Goal: Transaction & Acquisition: Purchase product/service

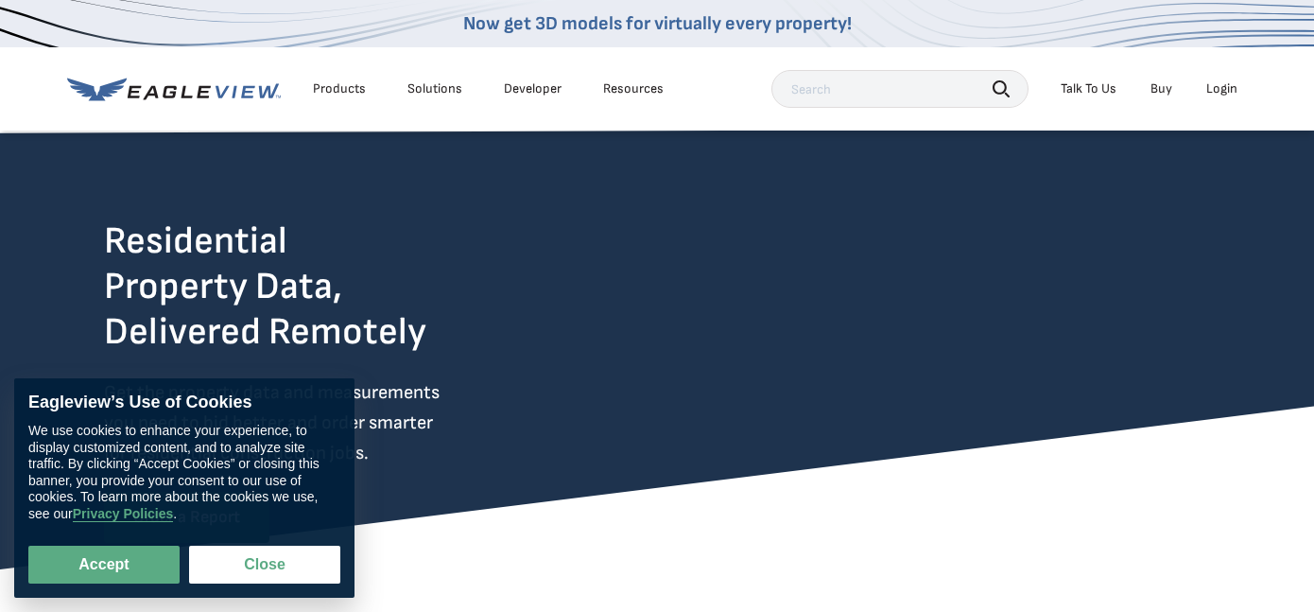
click at [1221, 84] on div "Login" at bounding box center [1221, 88] width 31 height 17
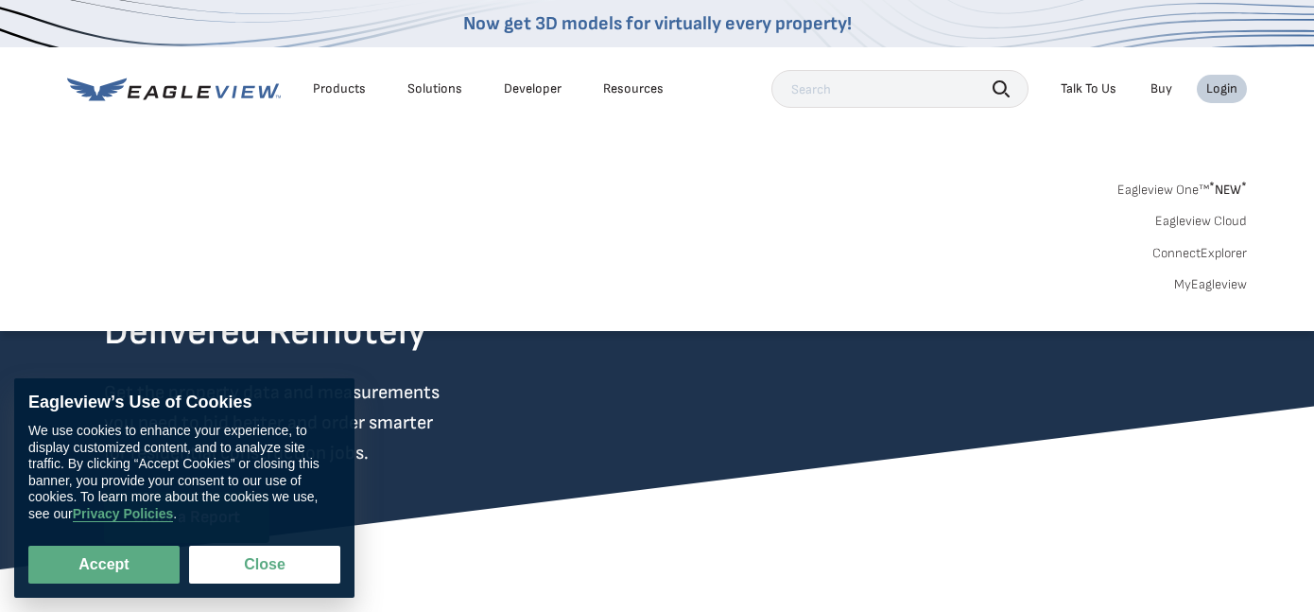
click at [1207, 189] on link "Eagleview One™ * NEW *" at bounding box center [1181, 187] width 129 height 22
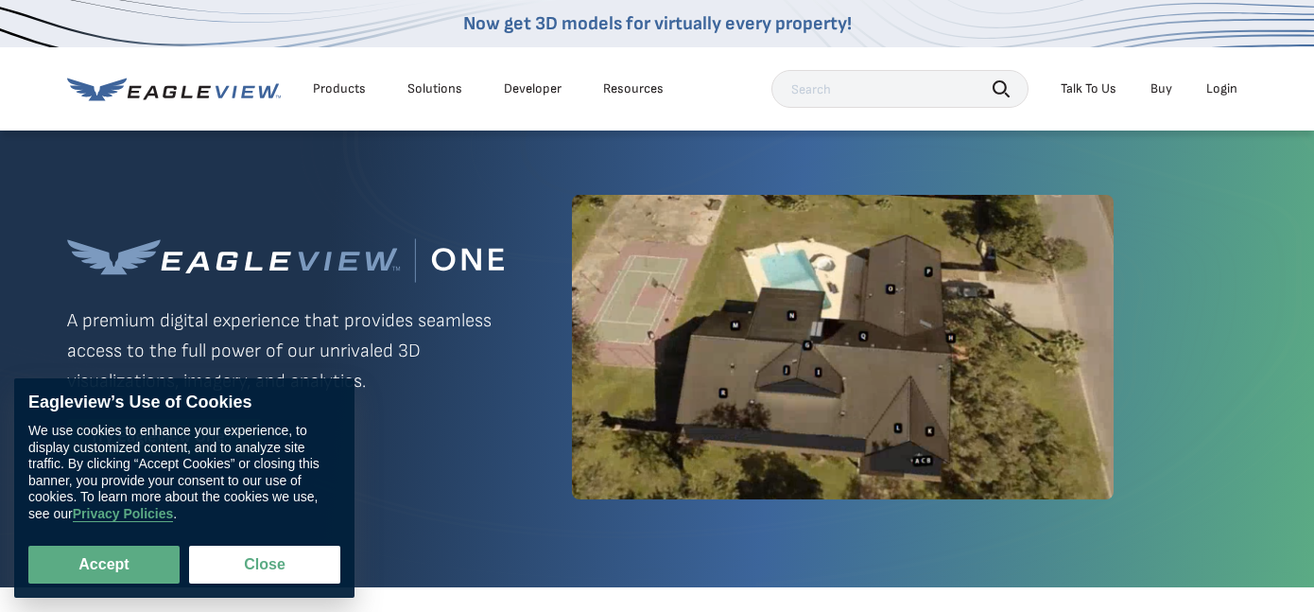
click at [1224, 96] on div "Login" at bounding box center [1221, 88] width 31 height 17
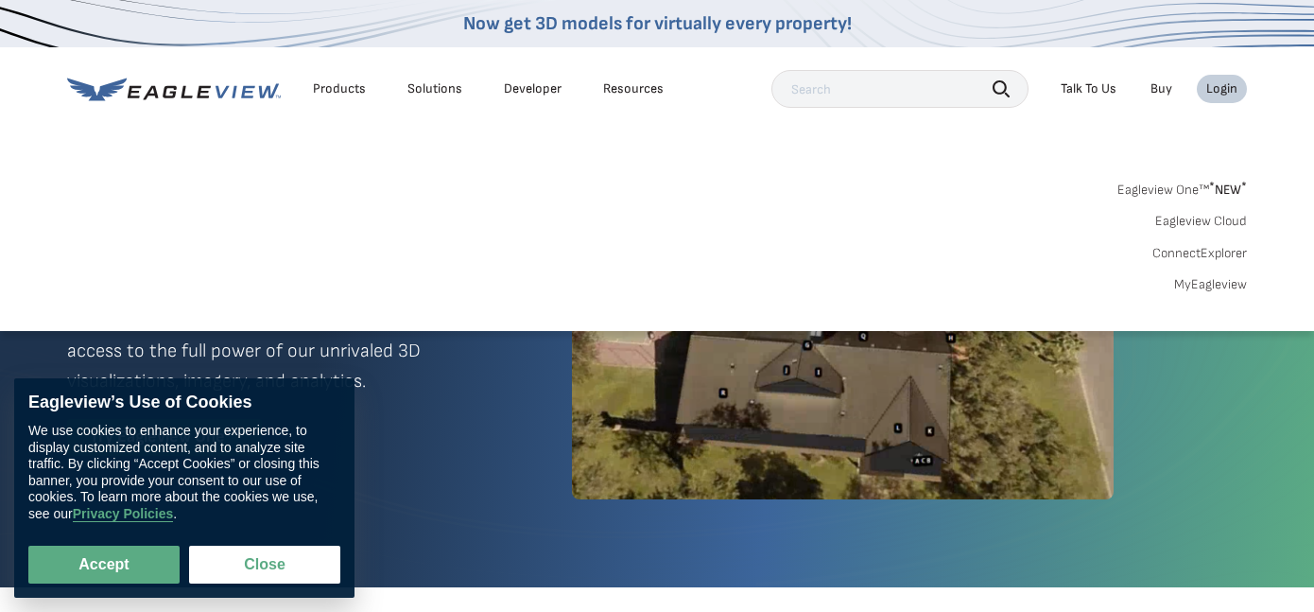
click at [1228, 289] on link "MyEagleview" at bounding box center [1210, 284] width 73 height 17
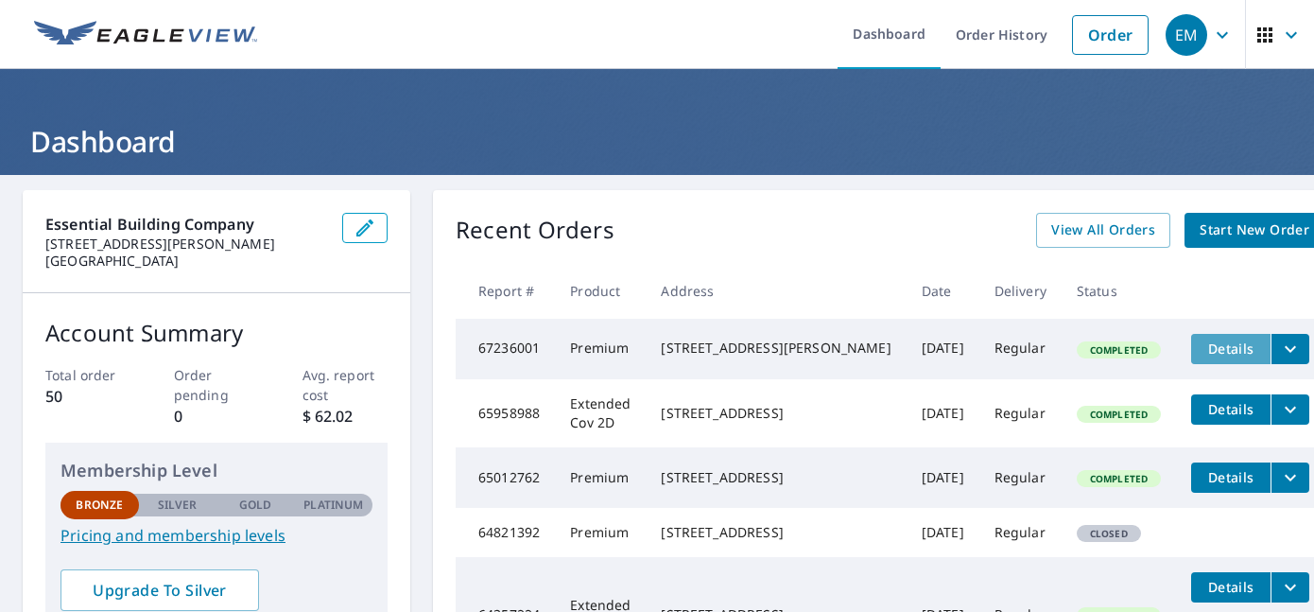
click at [1202, 355] on span "Details" at bounding box center [1230, 348] width 57 height 18
click at [1279, 353] on icon "filesDropdownBtn-67236001" at bounding box center [1290, 348] width 23 height 23
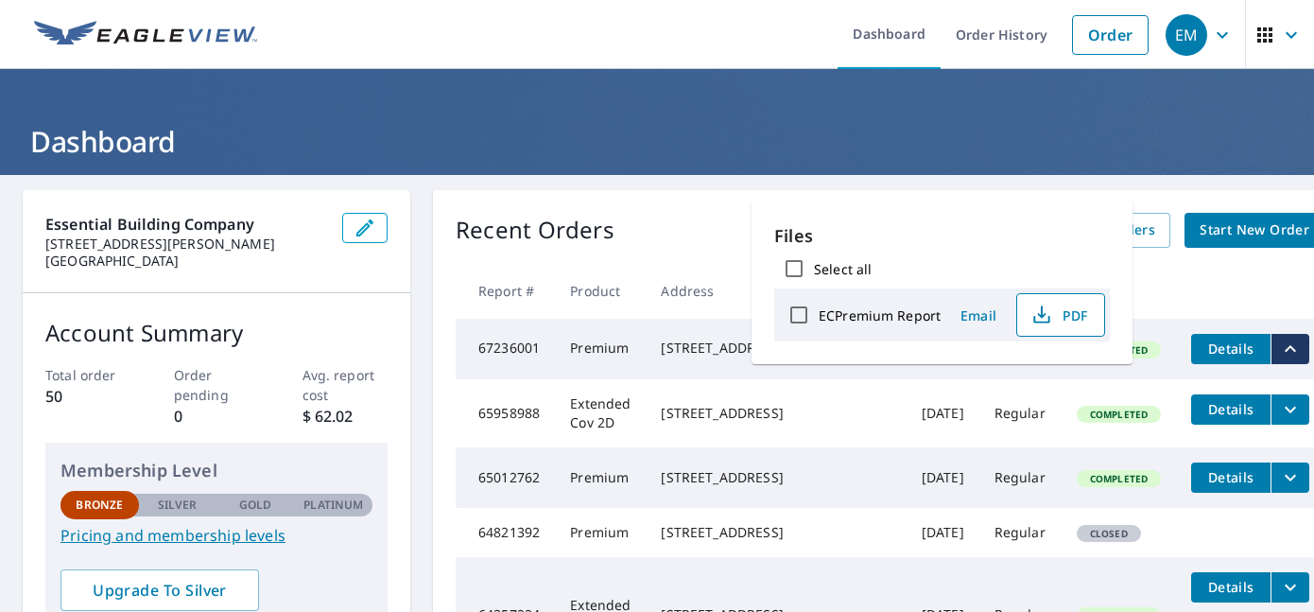
click at [1059, 310] on span "PDF" at bounding box center [1058, 314] width 60 height 23
click at [1107, 38] on link "Order" at bounding box center [1110, 35] width 77 height 40
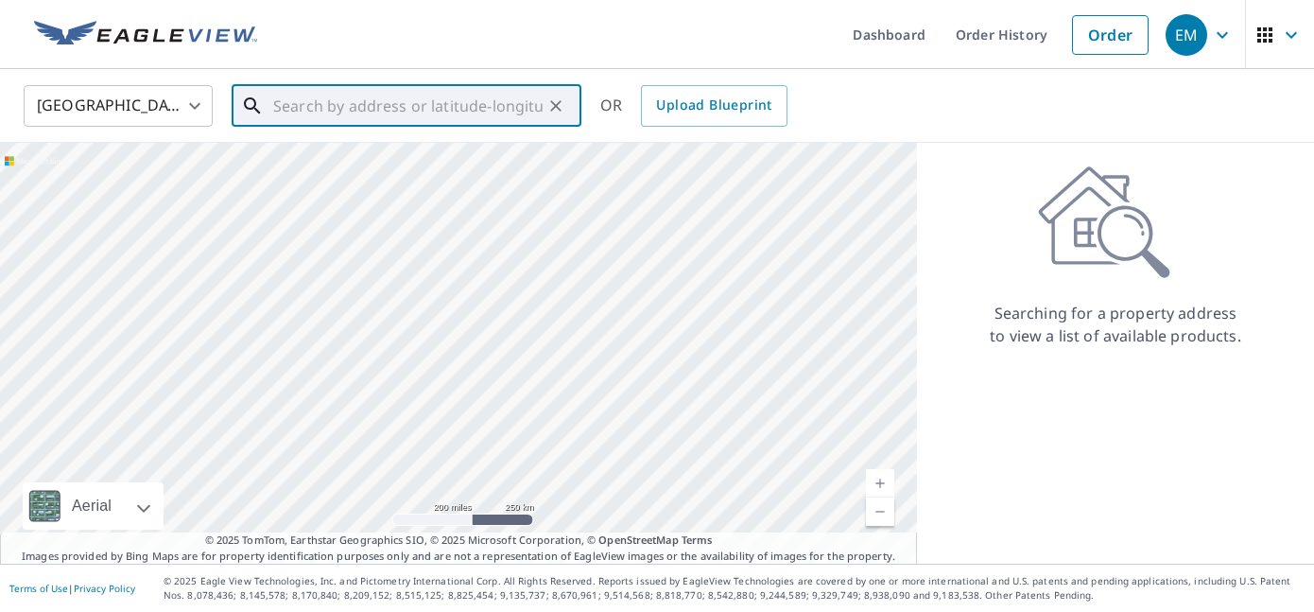
click at [319, 96] on input "text" at bounding box center [407, 105] width 269 height 53
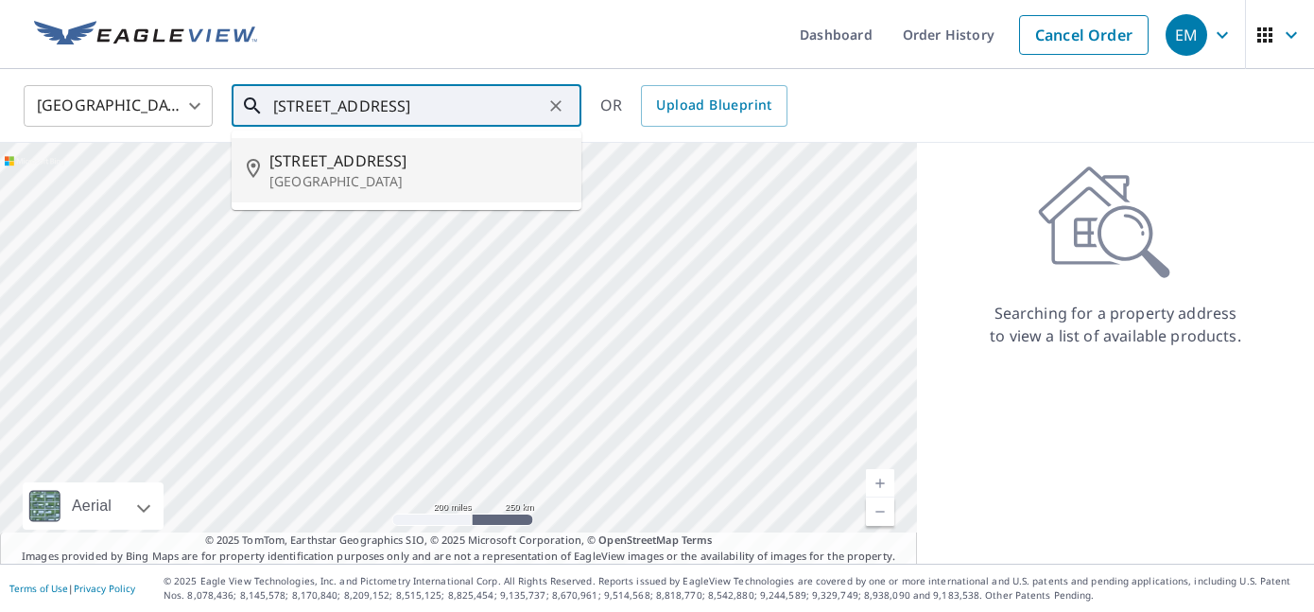
click at [302, 180] on p "Durham, NC 27713" at bounding box center [417, 181] width 297 height 19
type input "110 Shady Spring Pl Durham, NC 27713"
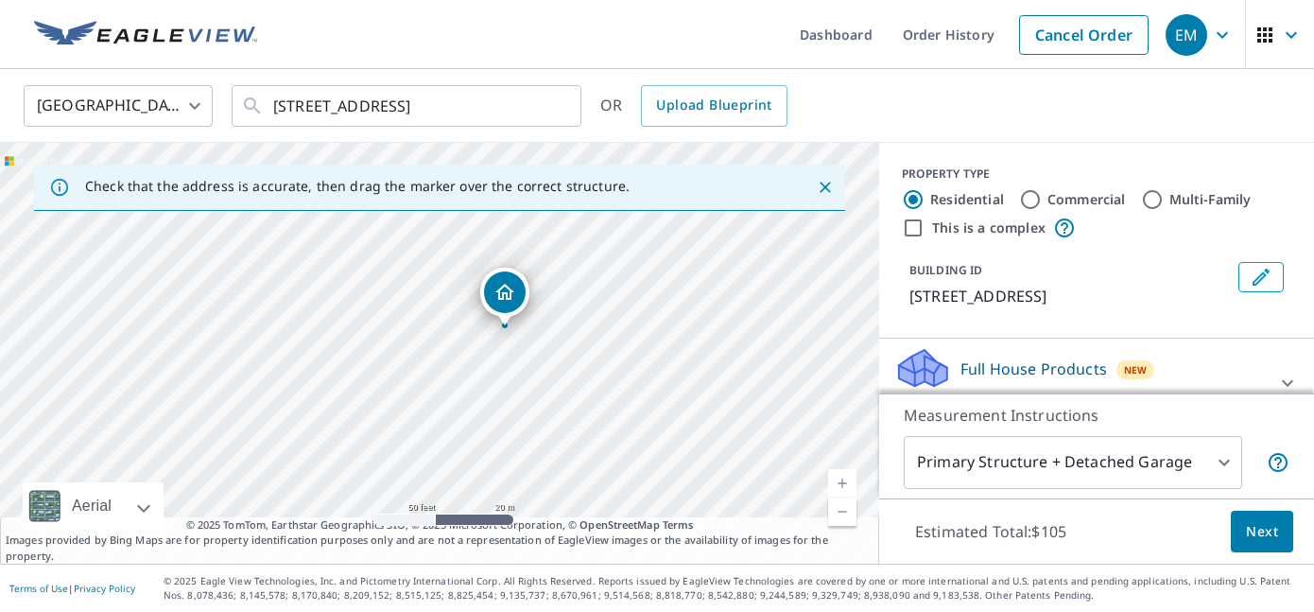
click at [504, 283] on icon "Dropped pin, building 1, Residential property, 110 Shady Spring Pl Durham, NC 2…" at bounding box center [504, 292] width 23 height 23
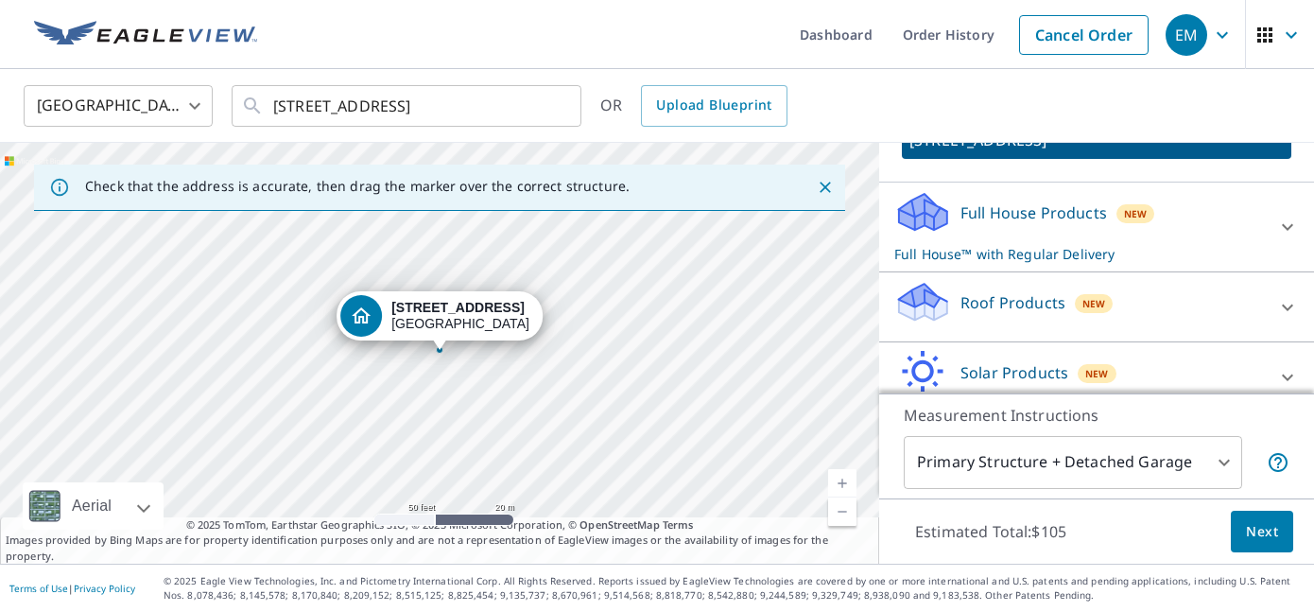
scroll to position [206, 0]
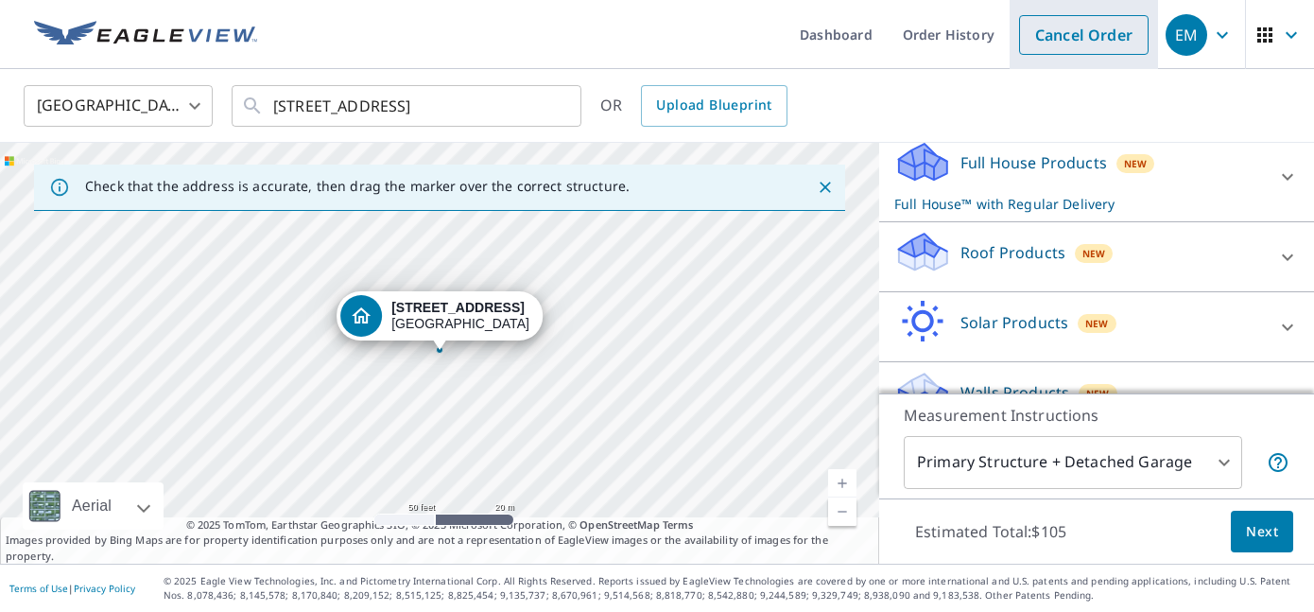
click at [1105, 32] on link "Cancel Order" at bounding box center [1083, 35] width 129 height 40
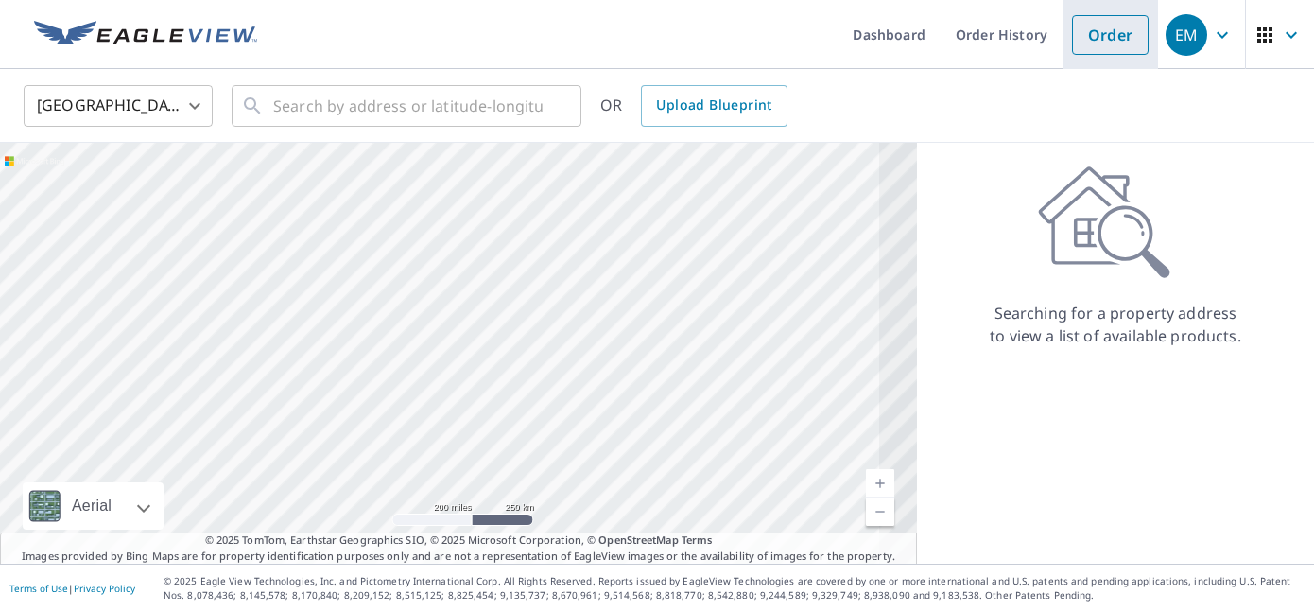
click at [1114, 36] on link "Order" at bounding box center [1110, 35] width 77 height 40
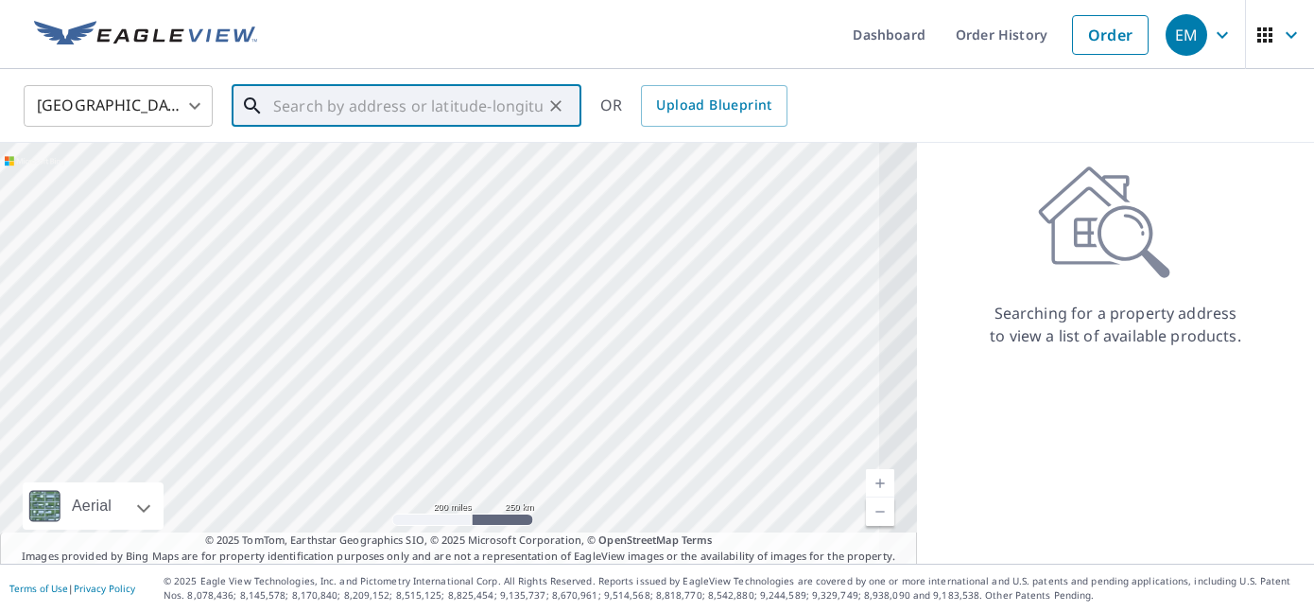
click at [491, 112] on input "text" at bounding box center [407, 105] width 269 height 53
type input "e"
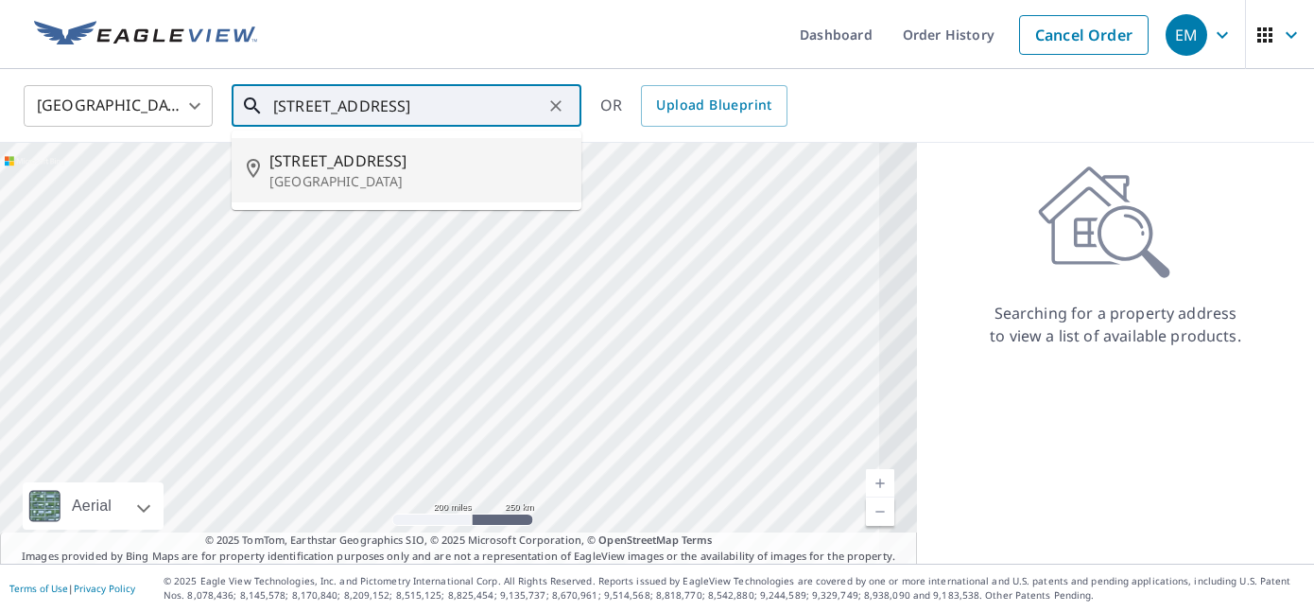
click at [330, 169] on span "800 Old Mill Rd" at bounding box center [417, 160] width 297 height 23
type input "800 Old Mill Rd Chapel Hill, NC 27514"
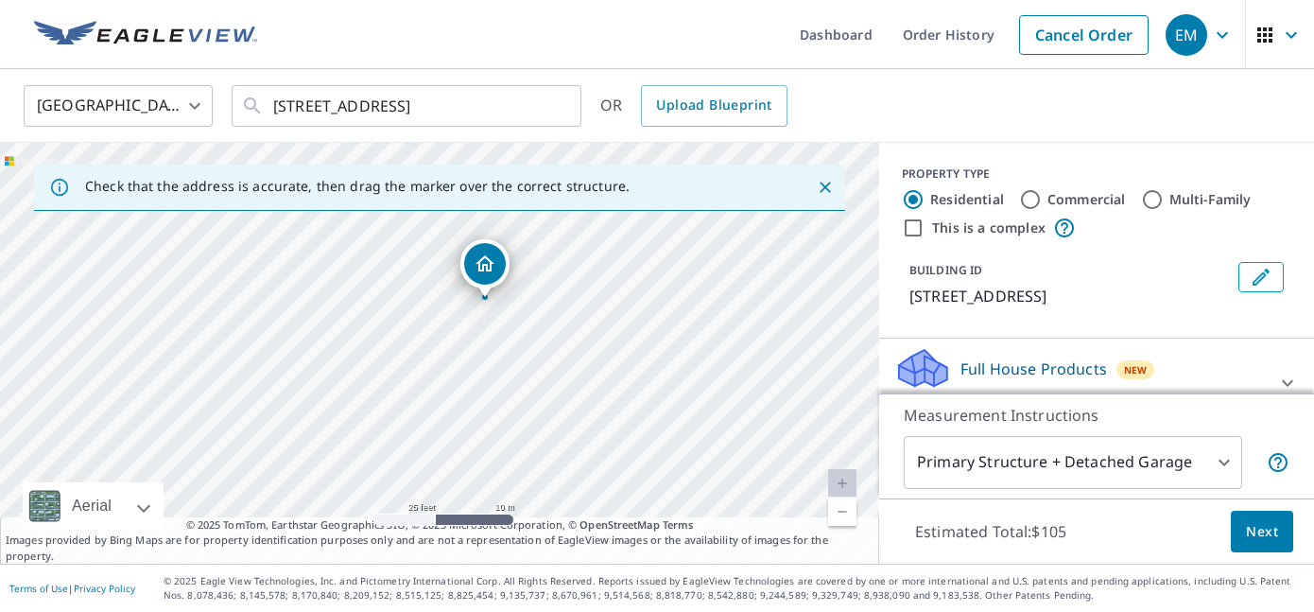
drag, startPoint x: 530, startPoint y: 384, endPoint x: 536, endPoint y: 276, distance: 107.9
click at [536, 276] on div "800 Old Mill Rd Chapel Hill, NC 27514" at bounding box center [439, 353] width 879 height 421
click at [478, 422] on div "800 Old Mill Rd Chapel Hill, NC 27514" at bounding box center [439, 353] width 879 height 421
drag, startPoint x: 559, startPoint y: 361, endPoint x: 574, endPoint y: 341, distance: 25.0
click at [574, 341] on div "800 Old Mill Rd Chapel Hill, NC 27514" at bounding box center [439, 353] width 879 height 421
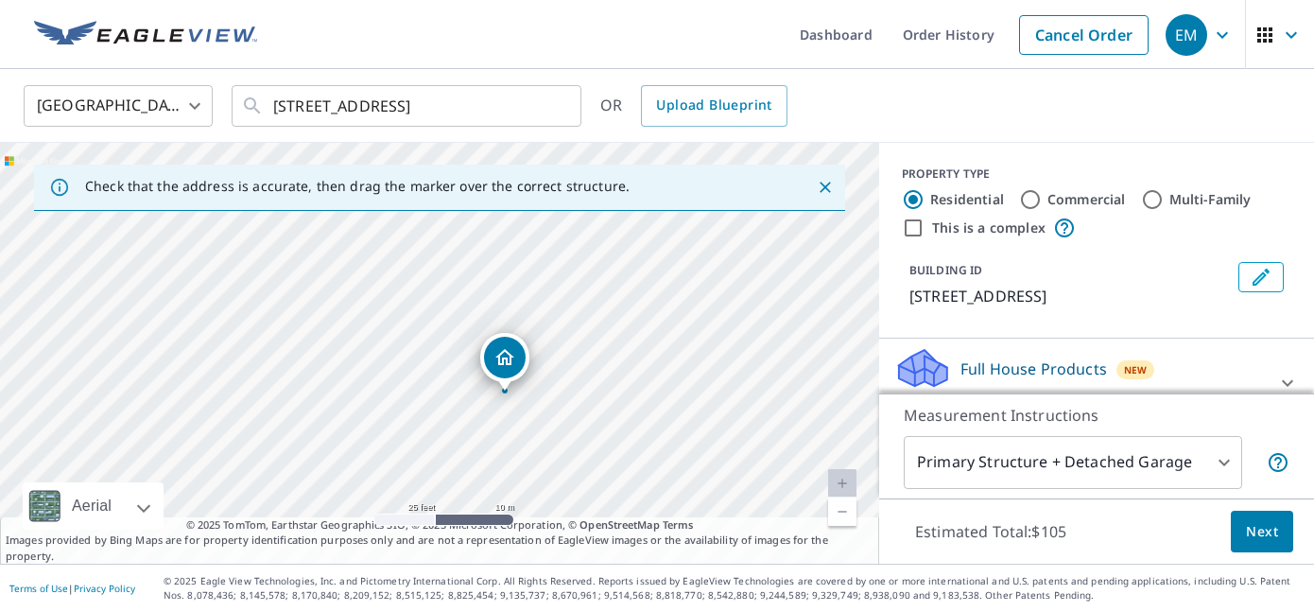
drag, startPoint x: 514, startPoint y: 247, endPoint x: 503, endPoint y: 359, distance: 113.0
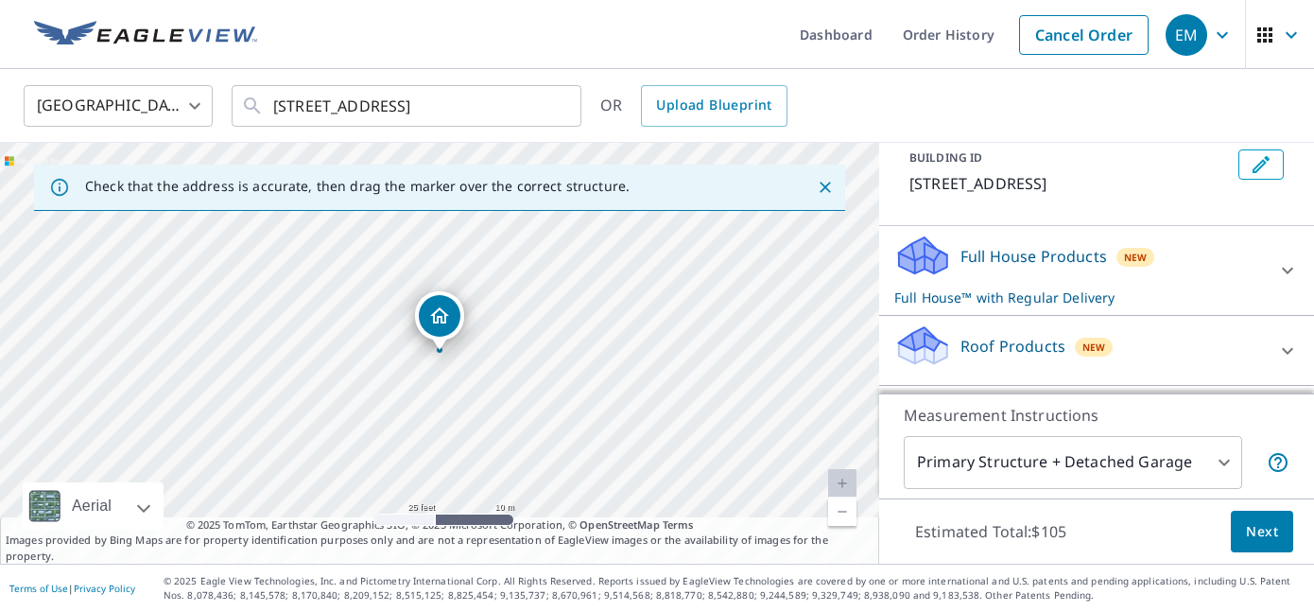
scroll to position [125, 0]
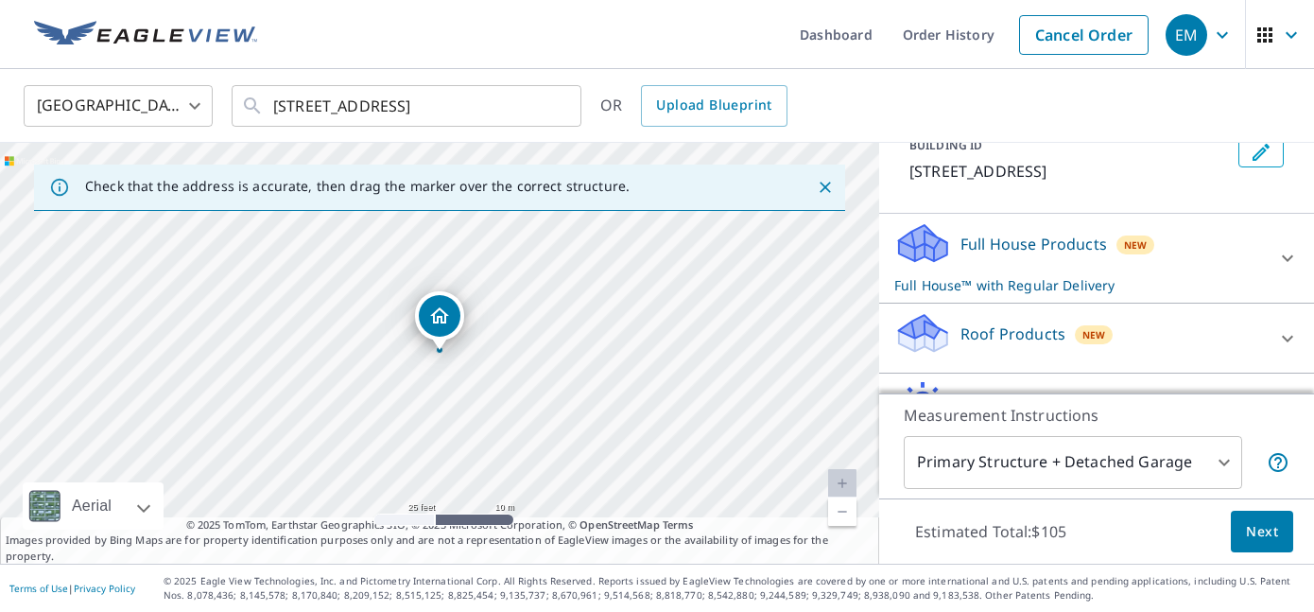
click at [1025, 325] on p "Roof Products" at bounding box center [1012, 333] width 105 height 23
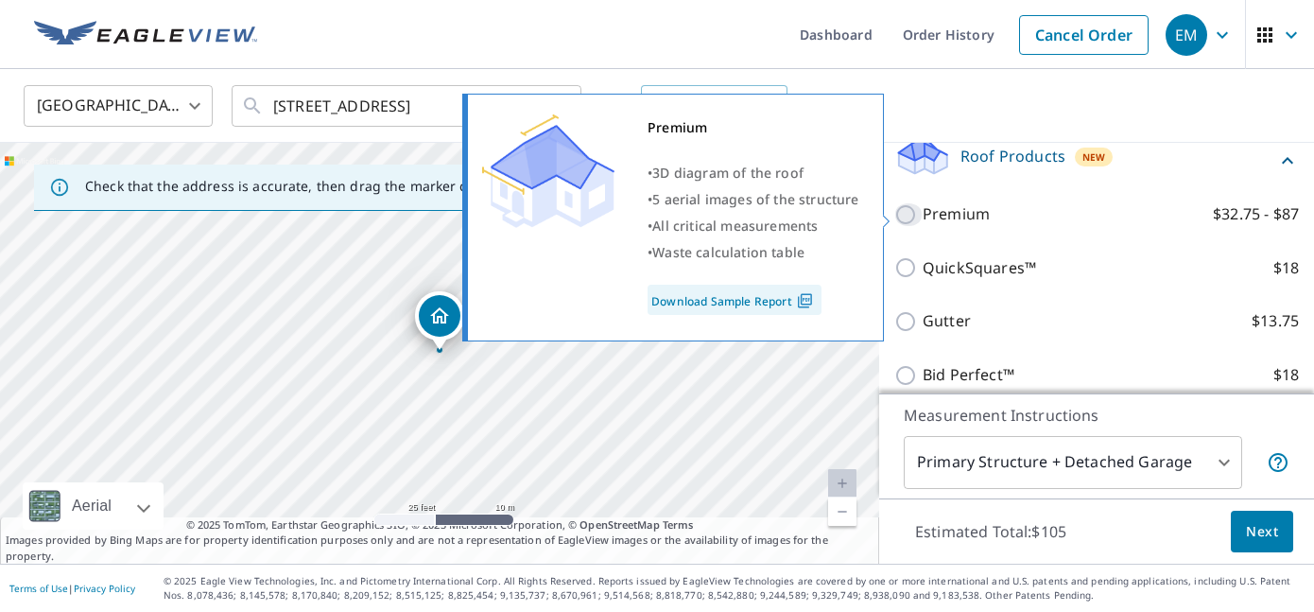
click at [910, 215] on input "Premium $32.75 - $87" at bounding box center [908, 214] width 28 height 23
checkbox input "true"
checkbox input "false"
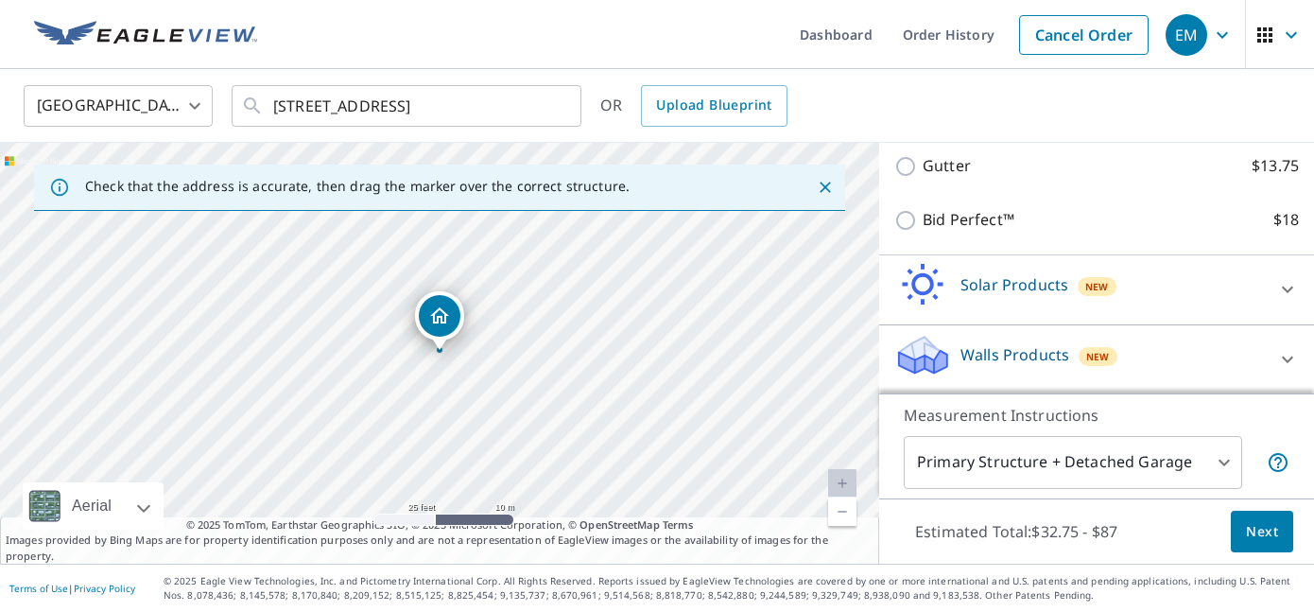
scroll to position [503, 0]
click at [1266, 534] on span "Next" at bounding box center [1262, 532] width 32 height 24
